Goal: Task Accomplishment & Management: Complete application form

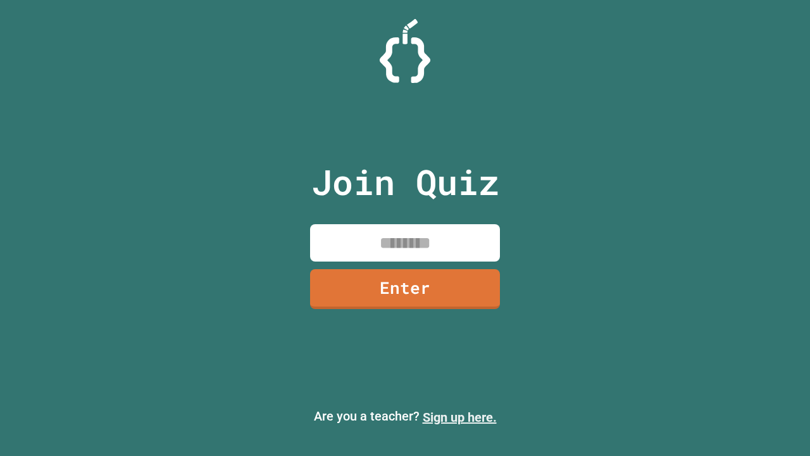
click at [459, 417] on link "Sign up here." at bounding box center [460, 416] width 74 height 15
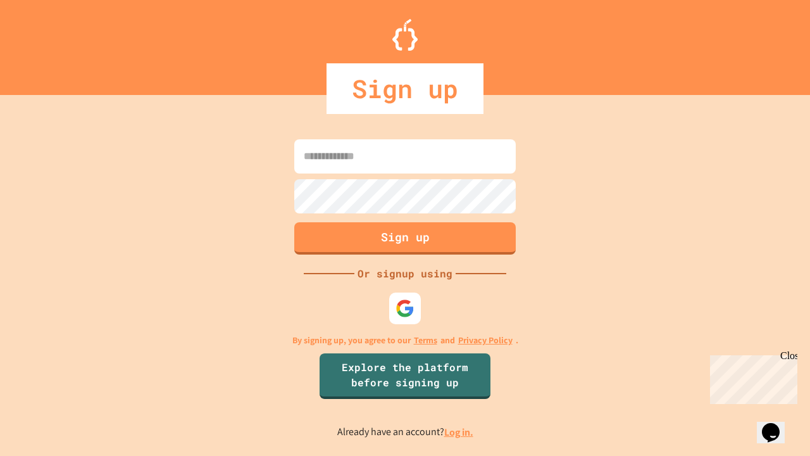
click at [459, 432] on link "Log in." at bounding box center [458, 431] width 29 height 13
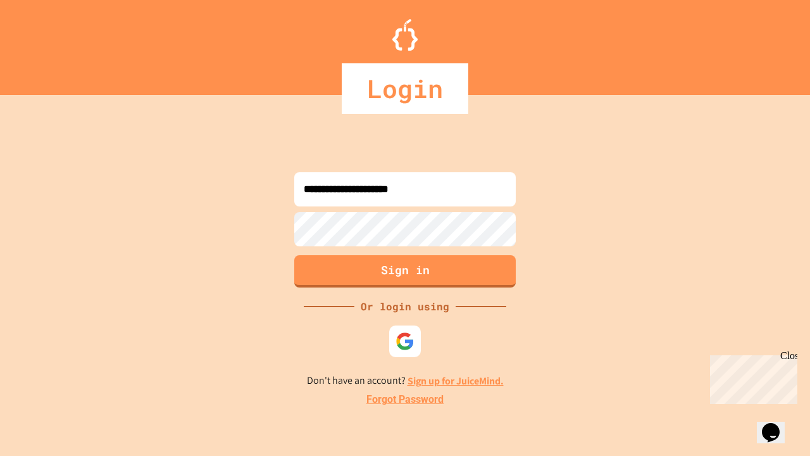
type input "**********"
